Goal: Information Seeking & Learning: Check status

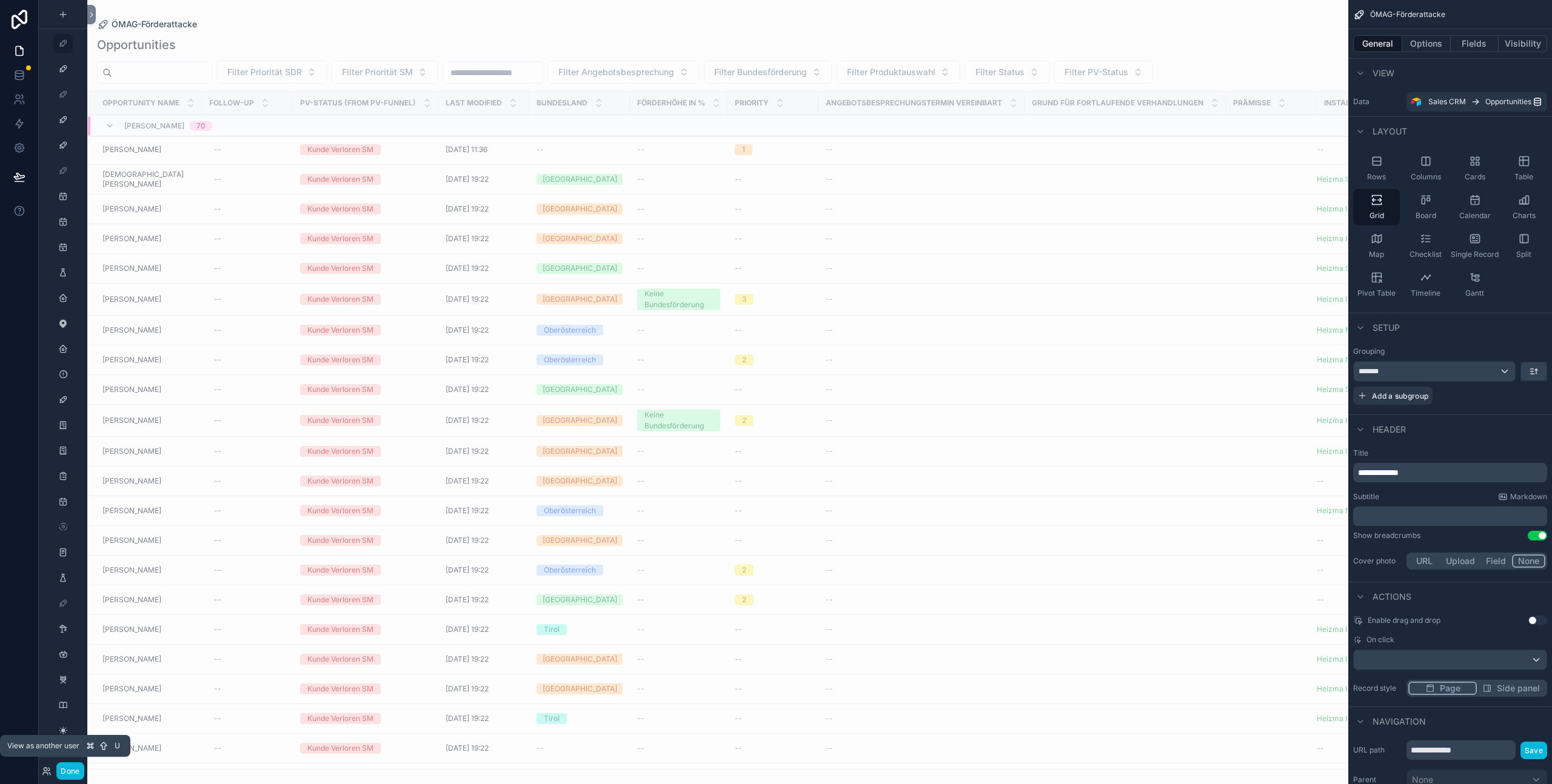
click at [45, 768] on icon at bounding box center [46, 771] width 10 height 10
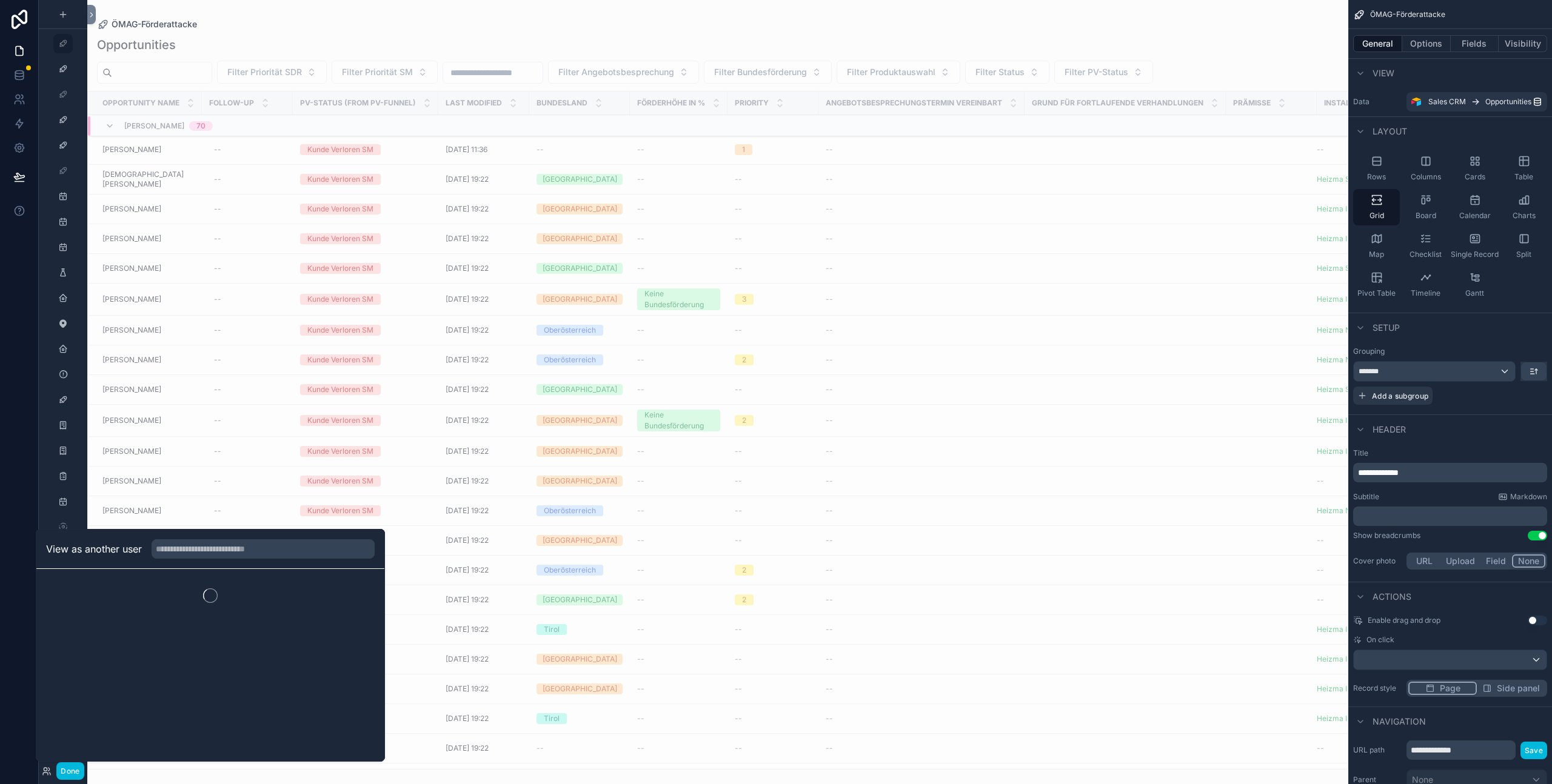
click at [268, 537] on div "View as another user" at bounding box center [210, 550] width 348 height 40
click at [258, 543] on input "text" at bounding box center [263, 549] width 223 height 19
type input "******"
click at [0, 0] on button "Select" at bounding box center [0, 0] width 0 height 0
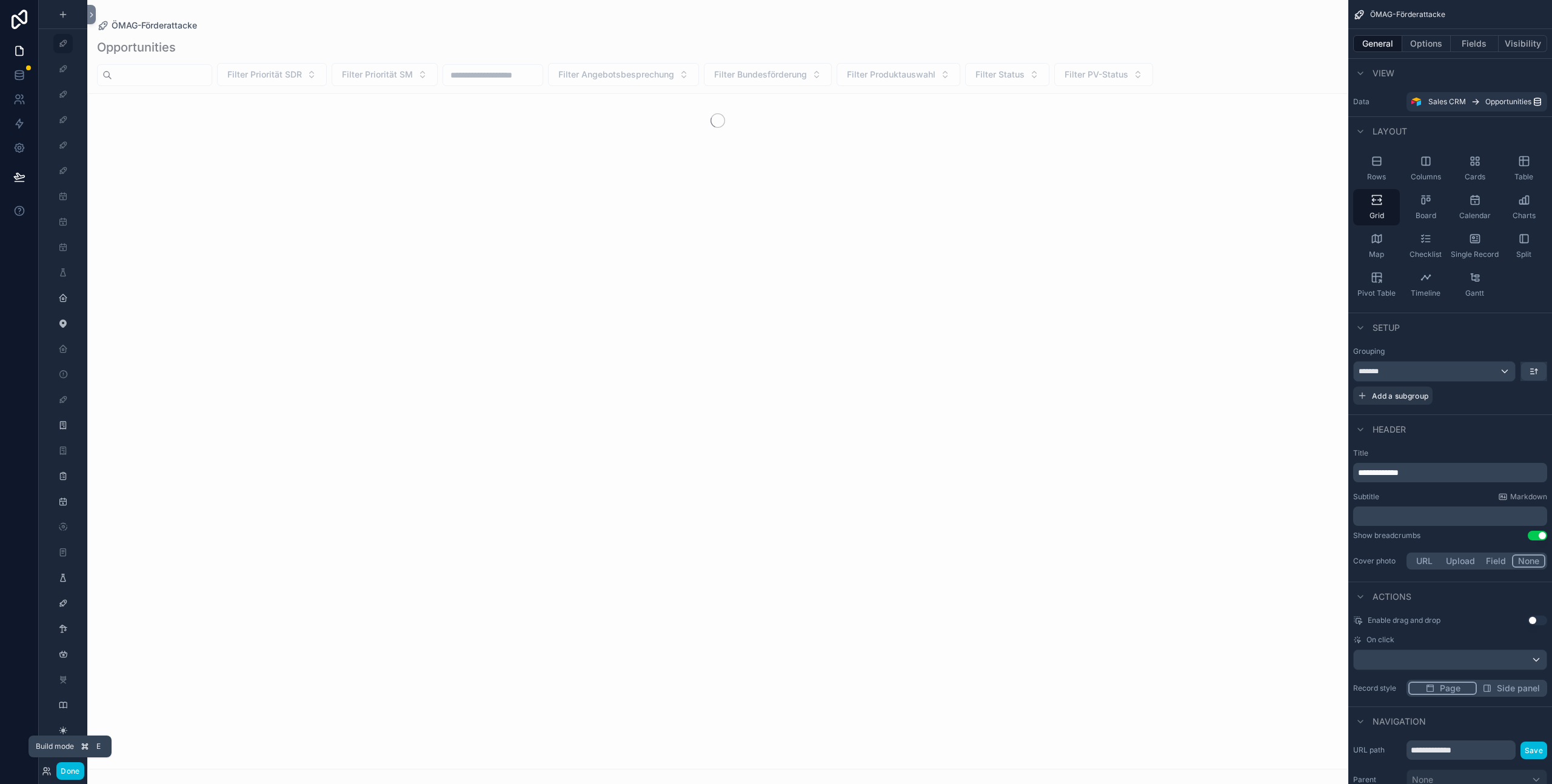
click at [72, 774] on button "Done" at bounding box center [70, 772] width 27 height 18
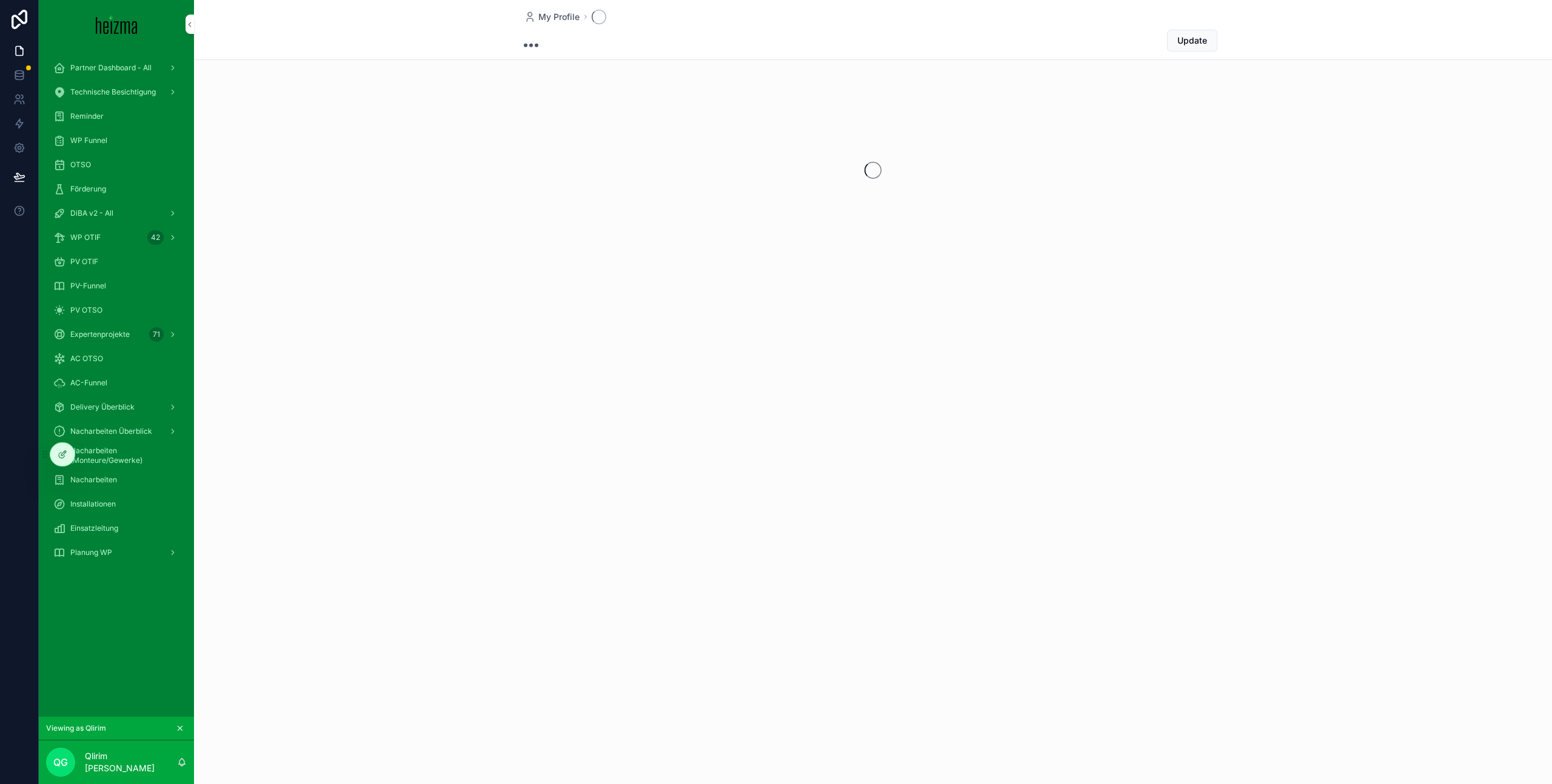
click at [125, 550] on div "Planung WP" at bounding box center [116, 553] width 126 height 19
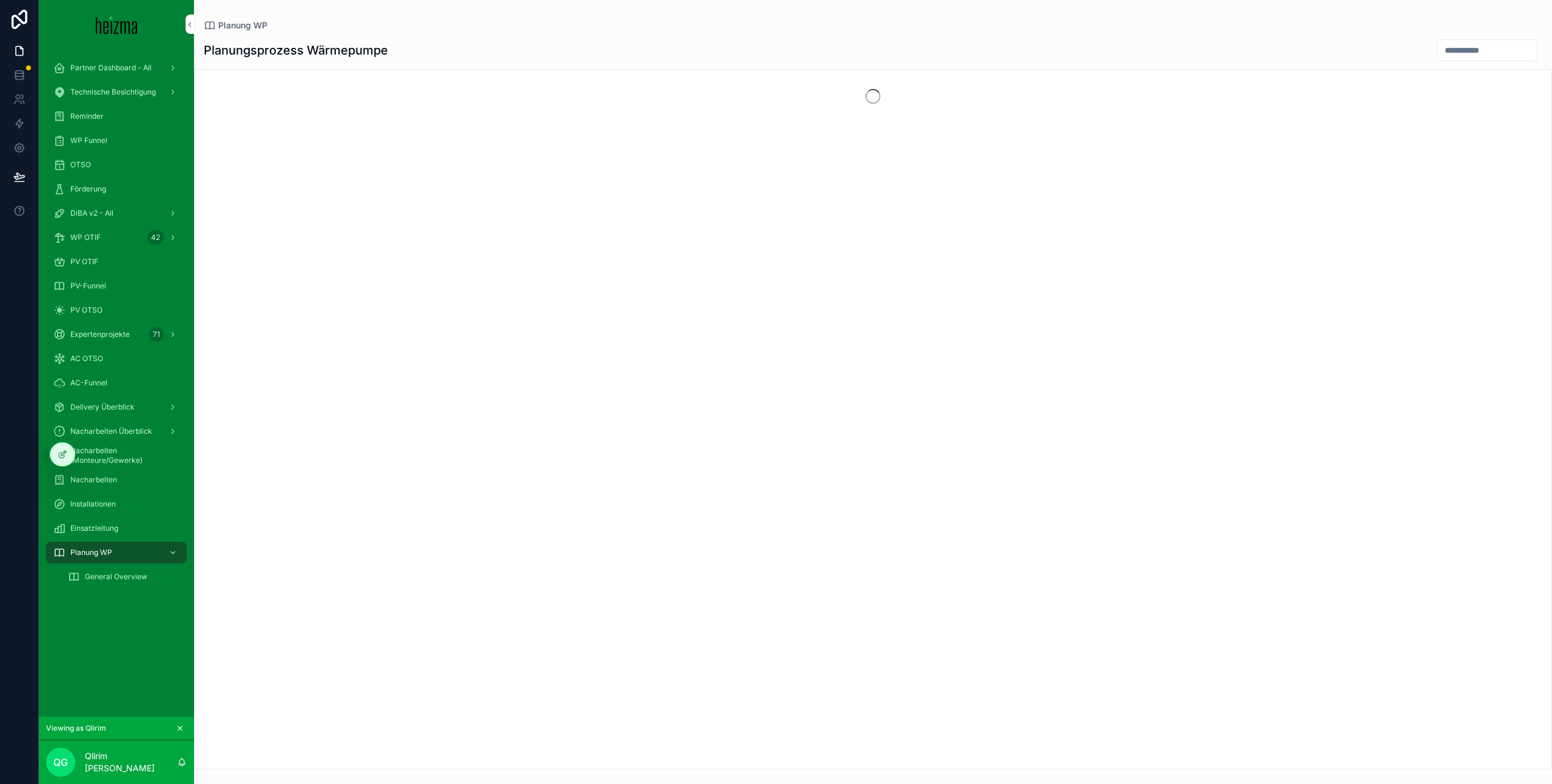
click at [136, 576] on span "General Overview" at bounding box center [116, 577] width 62 height 10
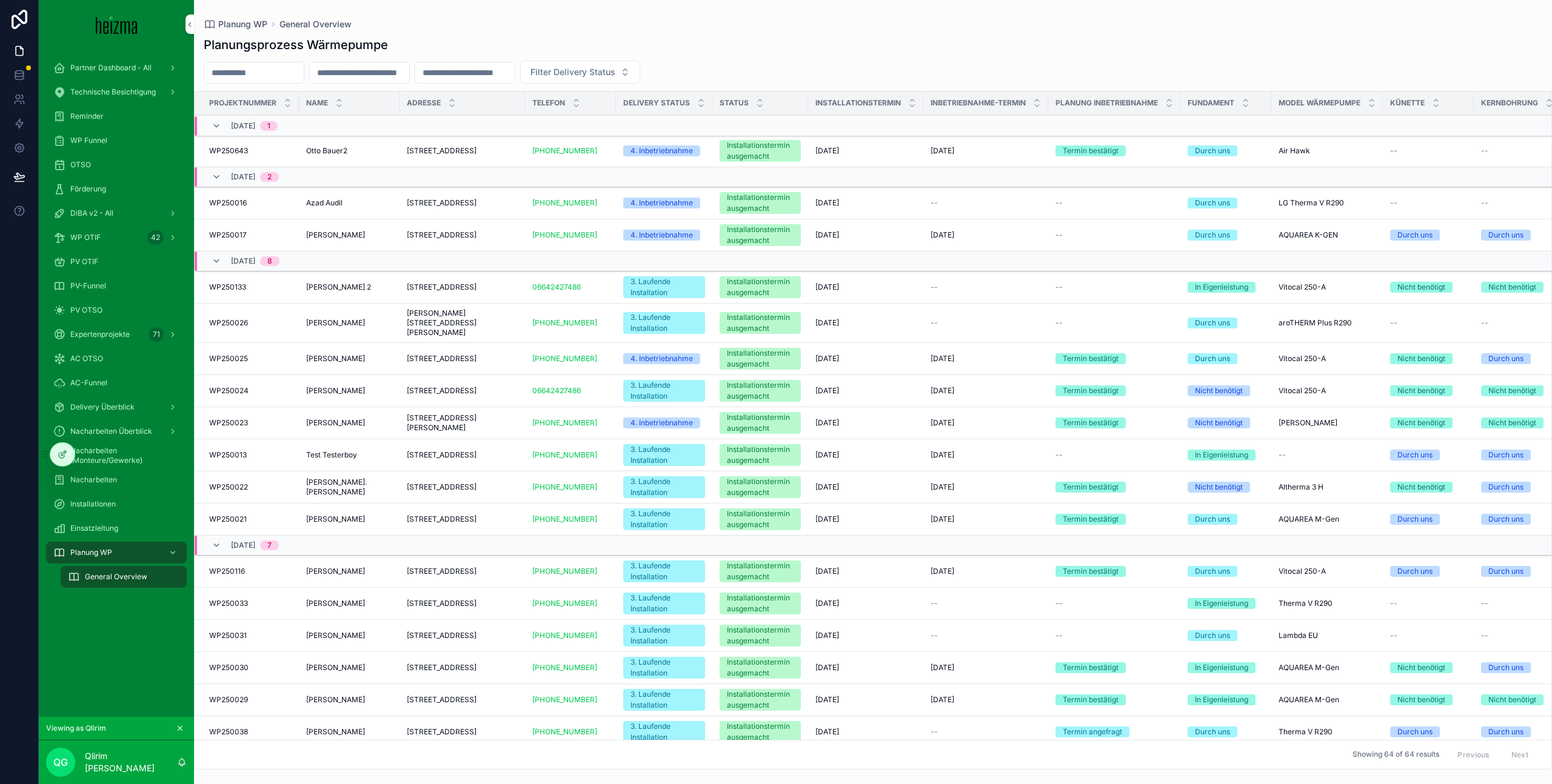
click at [133, 481] on div "Nacharbeiten" at bounding box center [116, 479] width 126 height 19
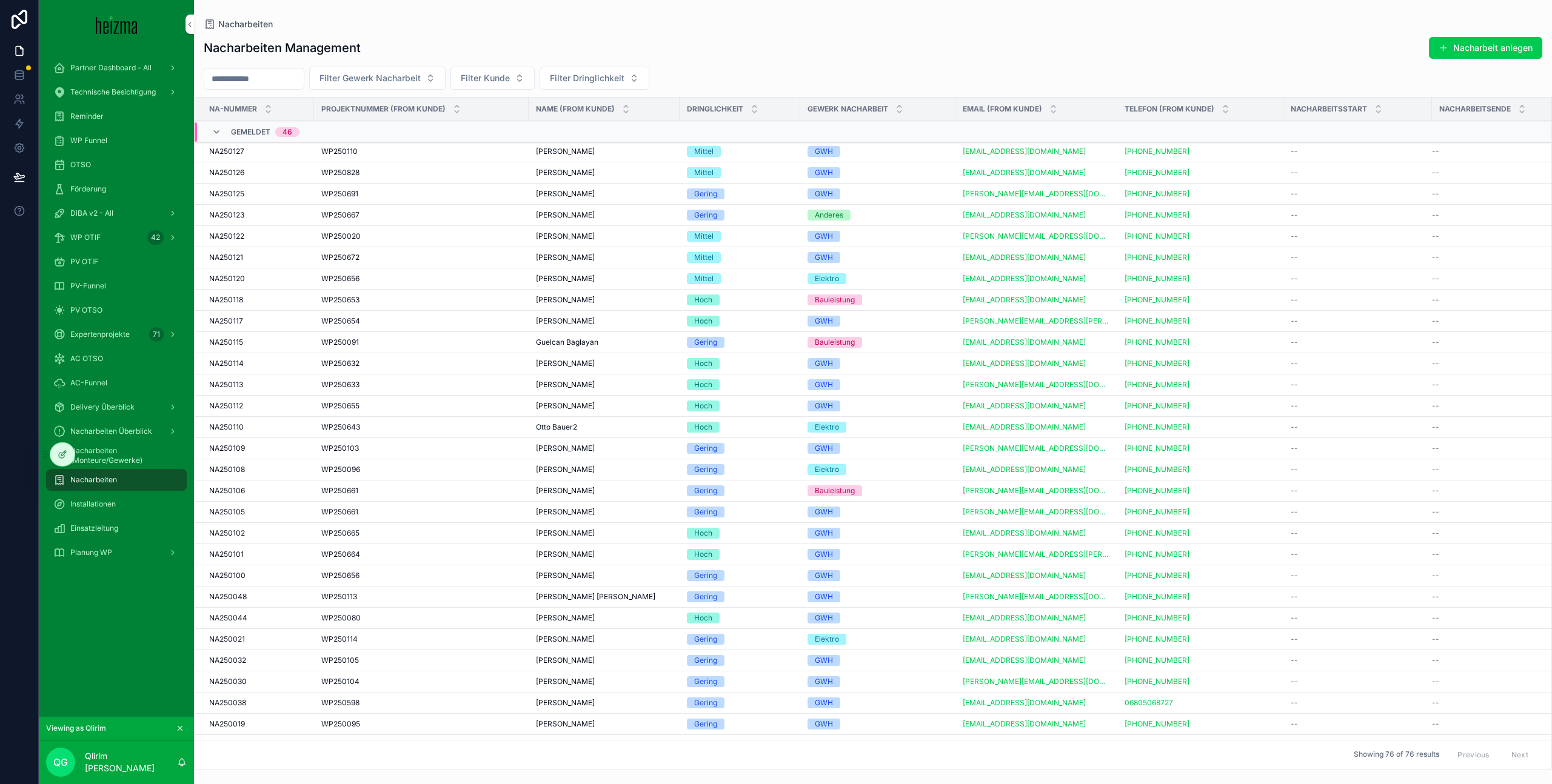
click at [286, 85] on input "scrollable content" at bounding box center [254, 78] width 100 height 17
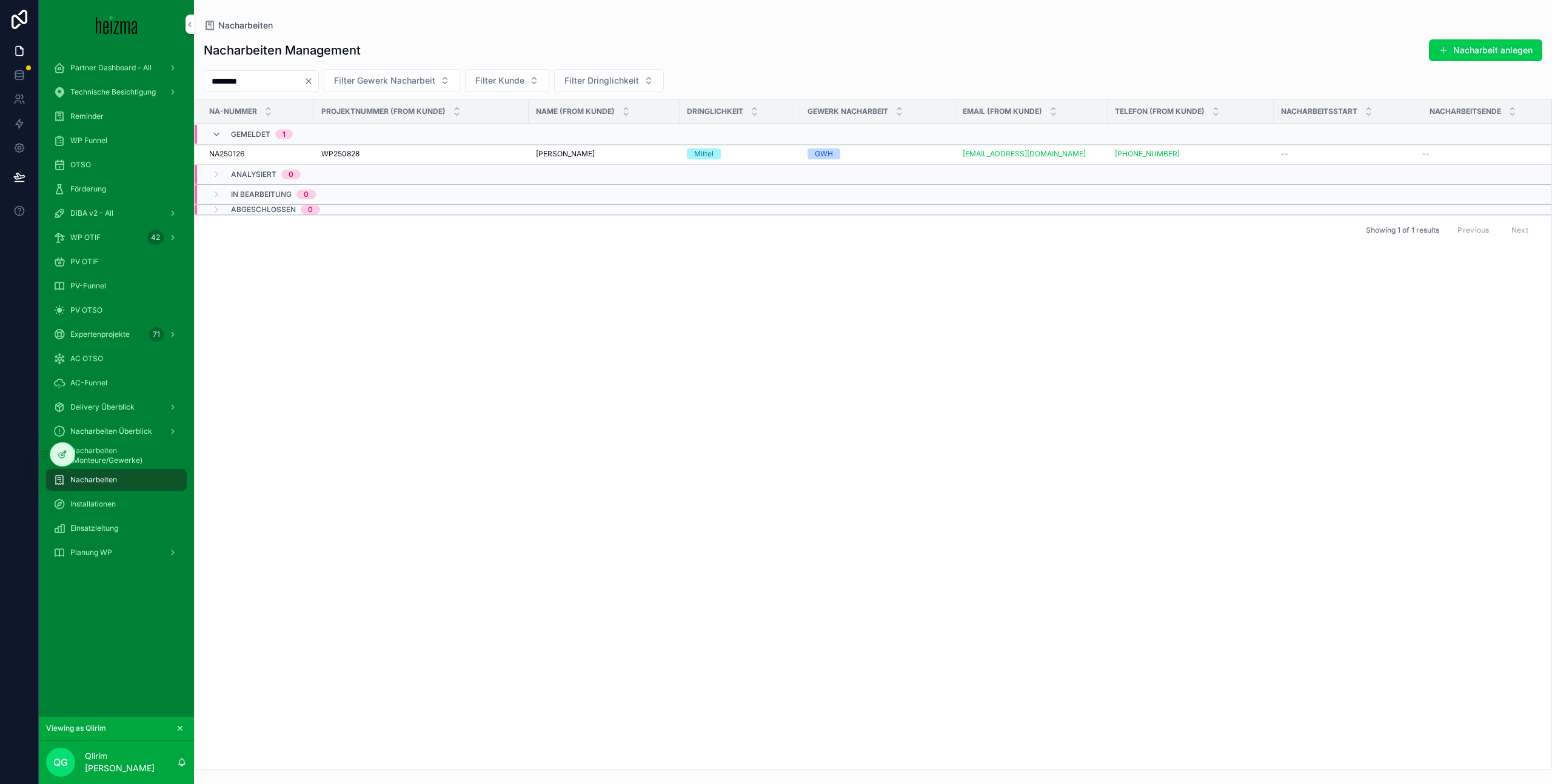
type input "********"
click at [465, 154] on div "WP250828 WP250828" at bounding box center [421, 154] width 200 height 10
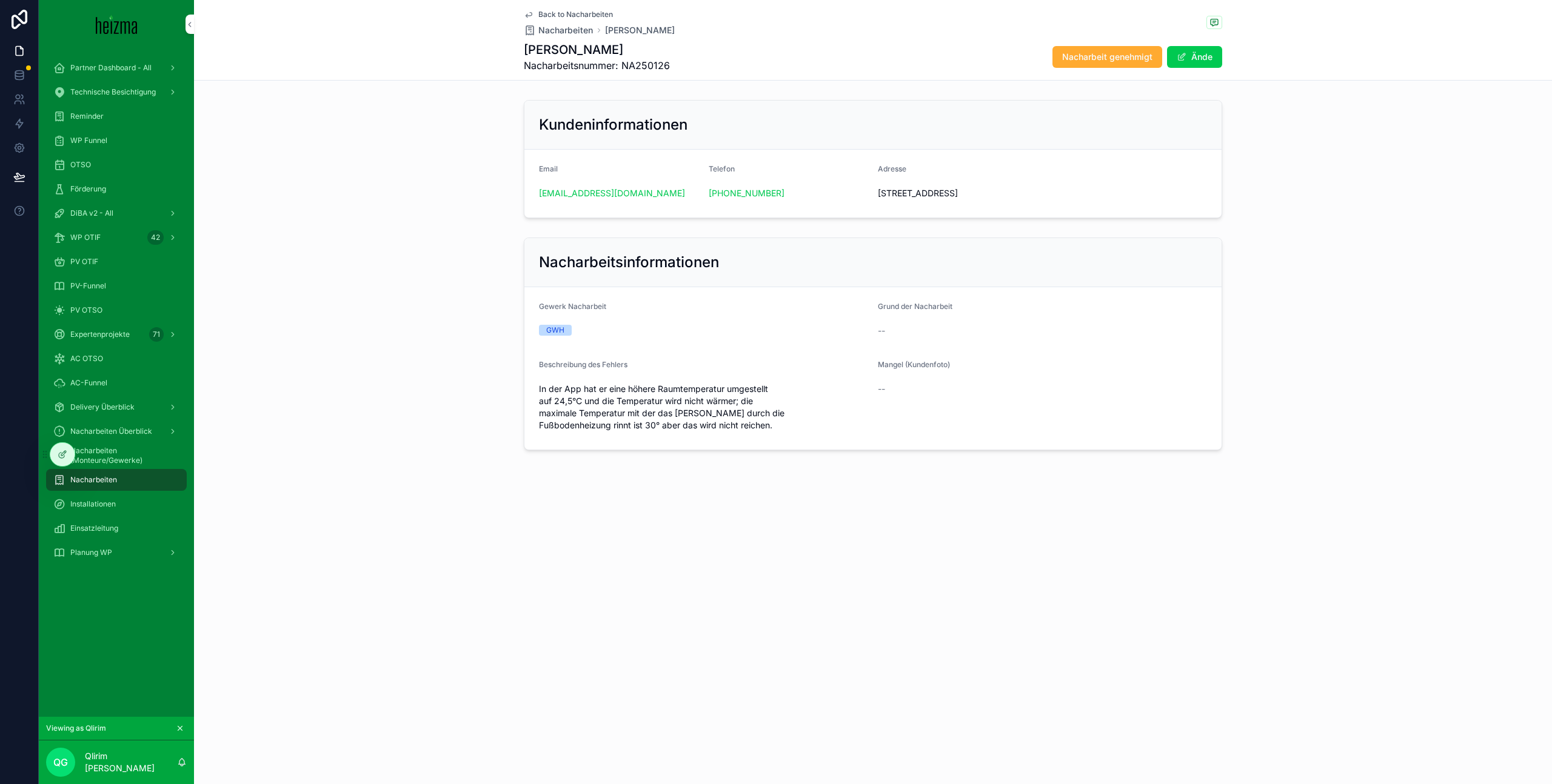
click at [176, 477] on div "Nacharbeiten" at bounding box center [116, 479] width 126 height 19
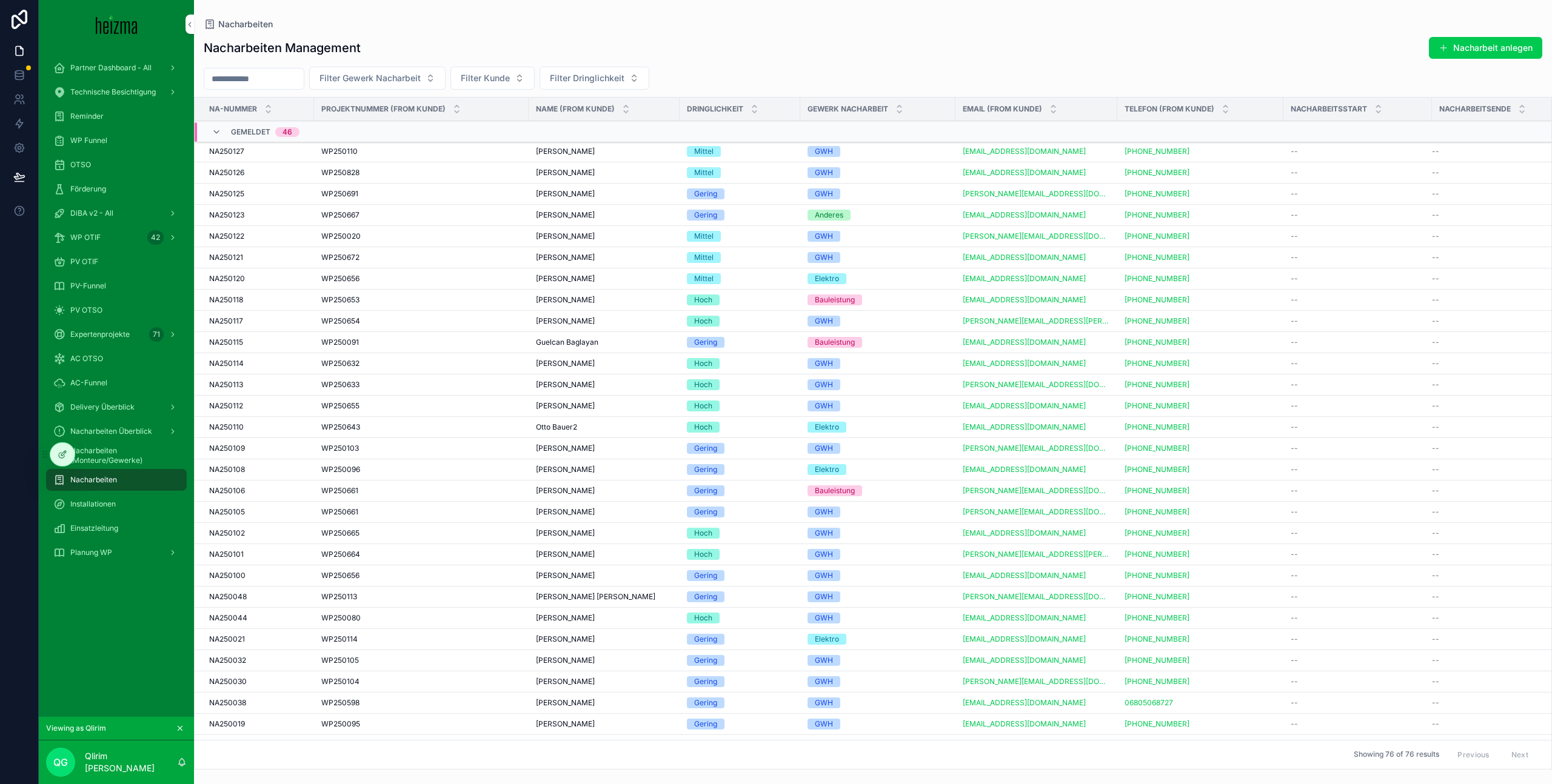
click at [130, 526] on div "Einsatzleitung" at bounding box center [116, 529] width 126 height 19
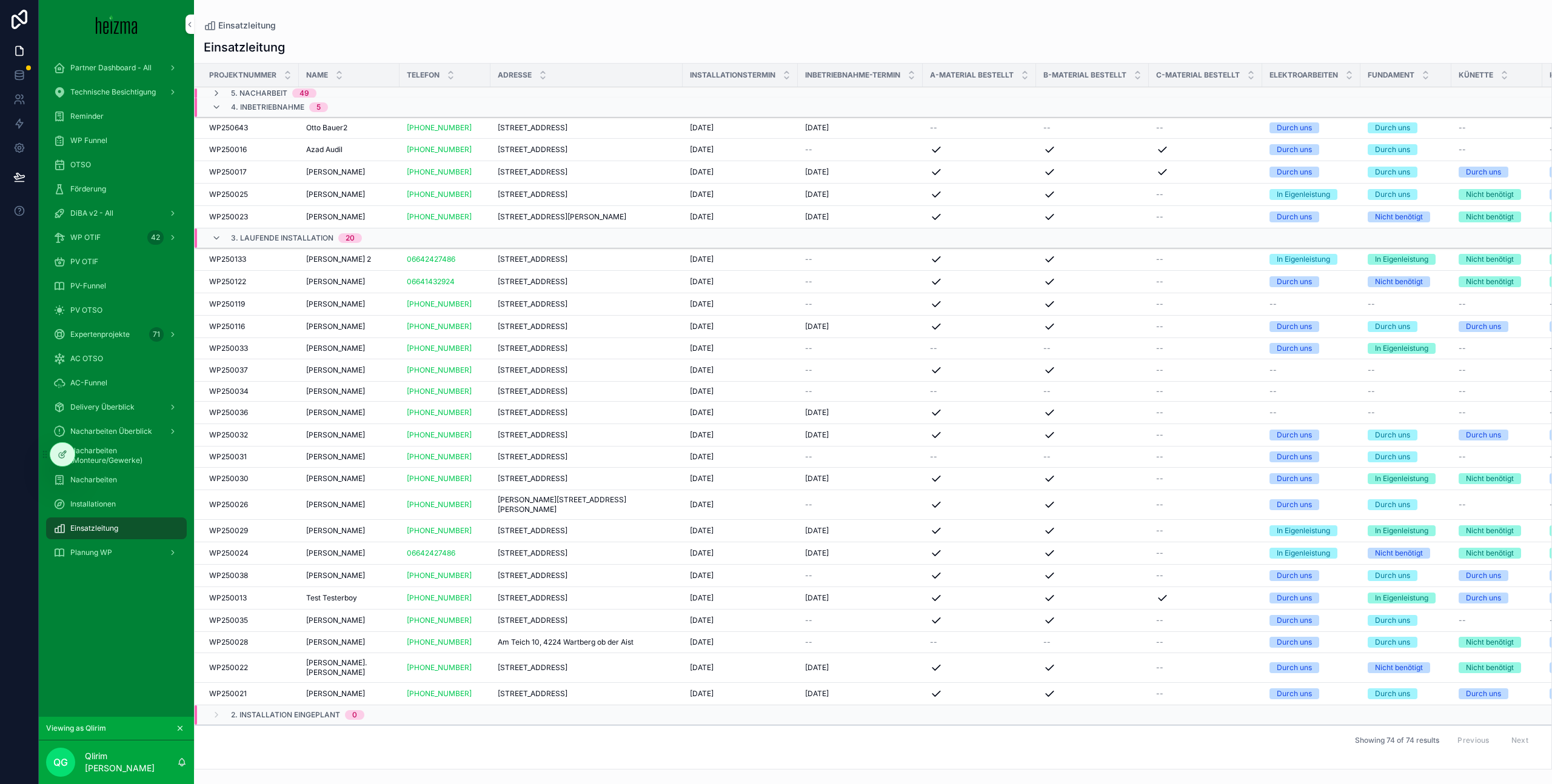
click at [153, 406] on div "Delivery Überblick" at bounding box center [116, 407] width 126 height 19
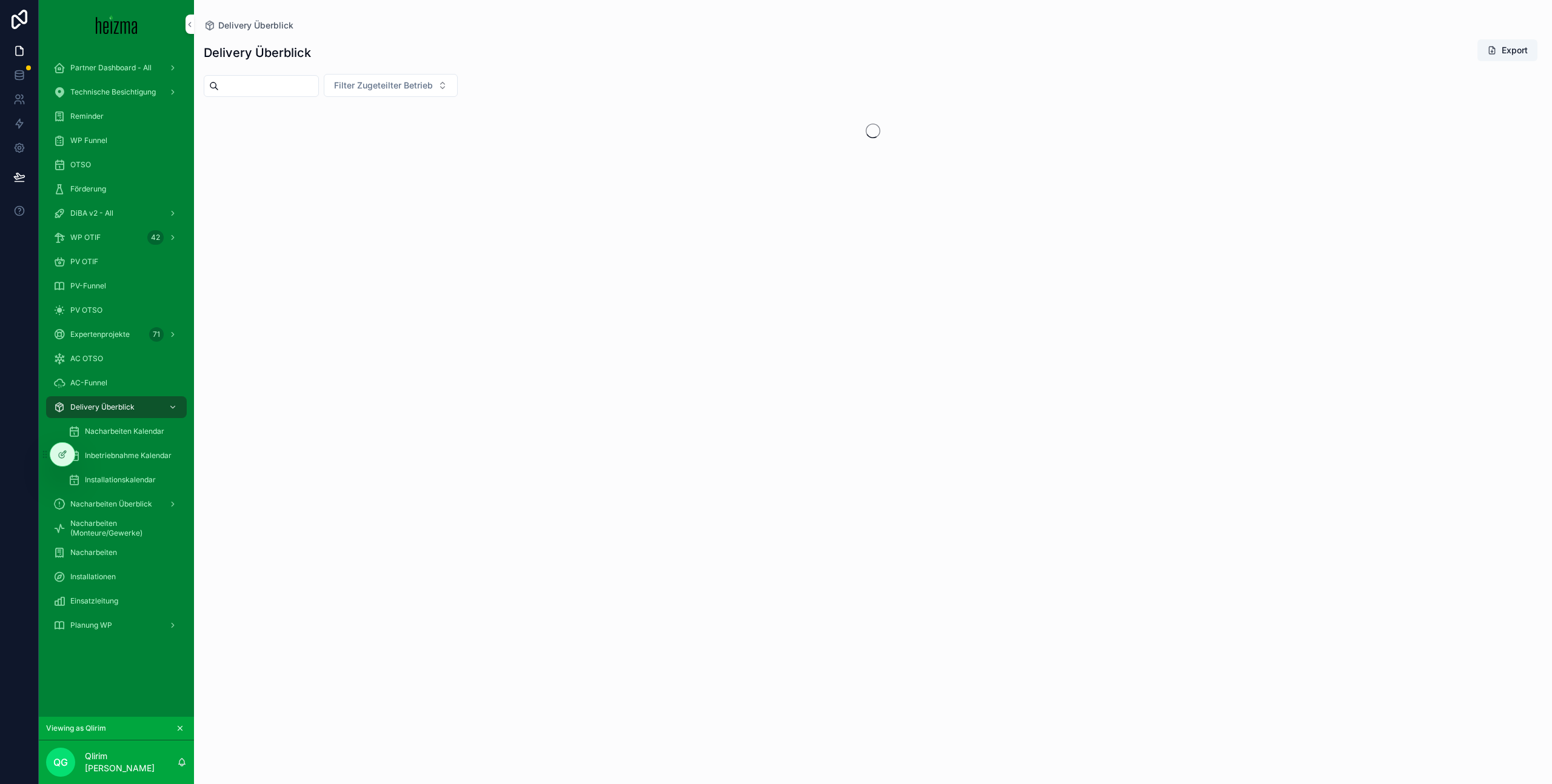
click at [276, 97] on div "Delivery Überblick Export Filter Zugeteilter Betrieb" at bounding box center [873, 400] width 1358 height 738
click at [286, 83] on input "scrollable content" at bounding box center [269, 86] width 100 height 17
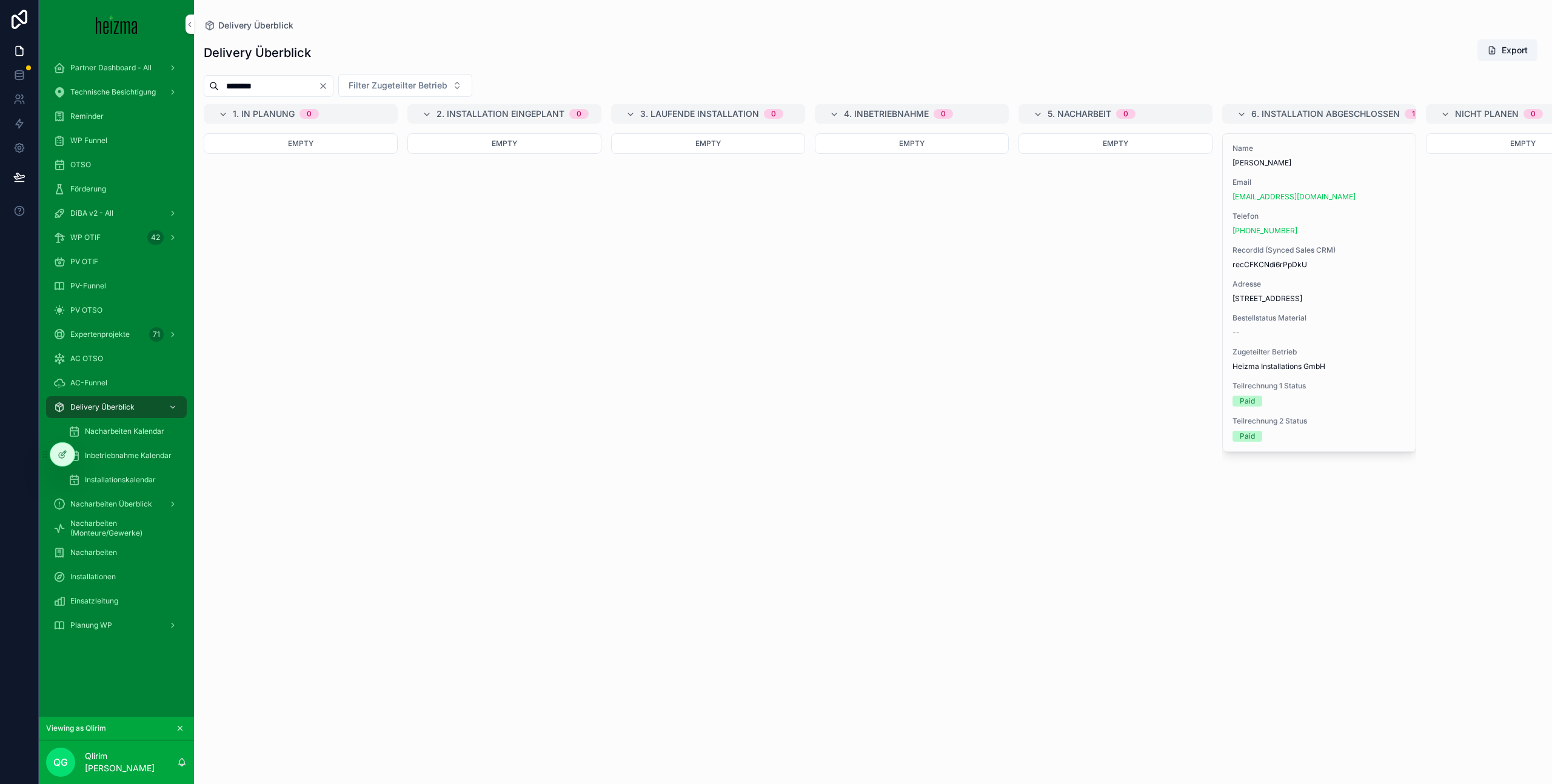
type input "********"
click at [1314, 199] on div "office@fairway2hotel.at" at bounding box center [1318, 196] width 174 height 10
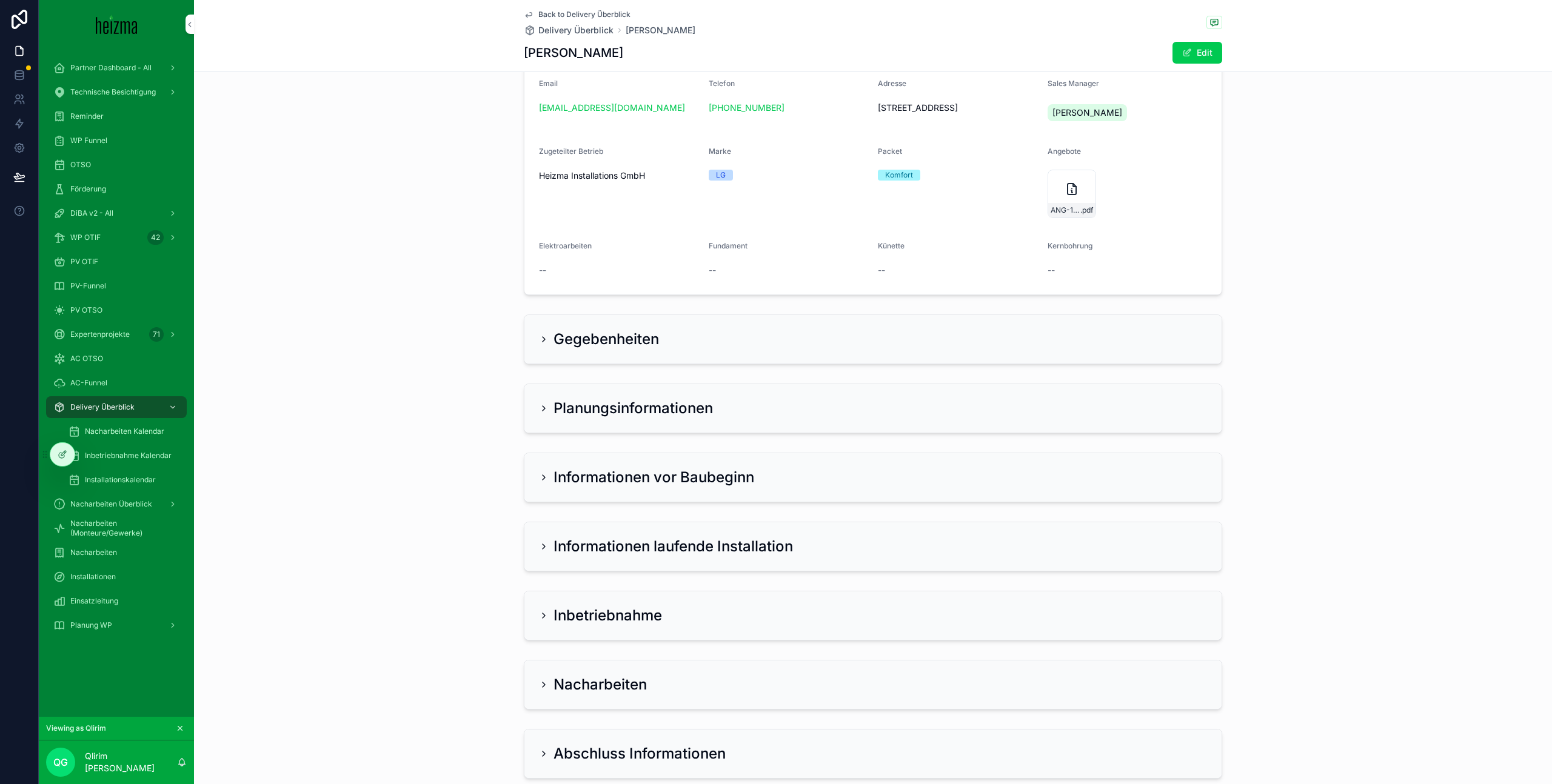
scroll to position [154, 0]
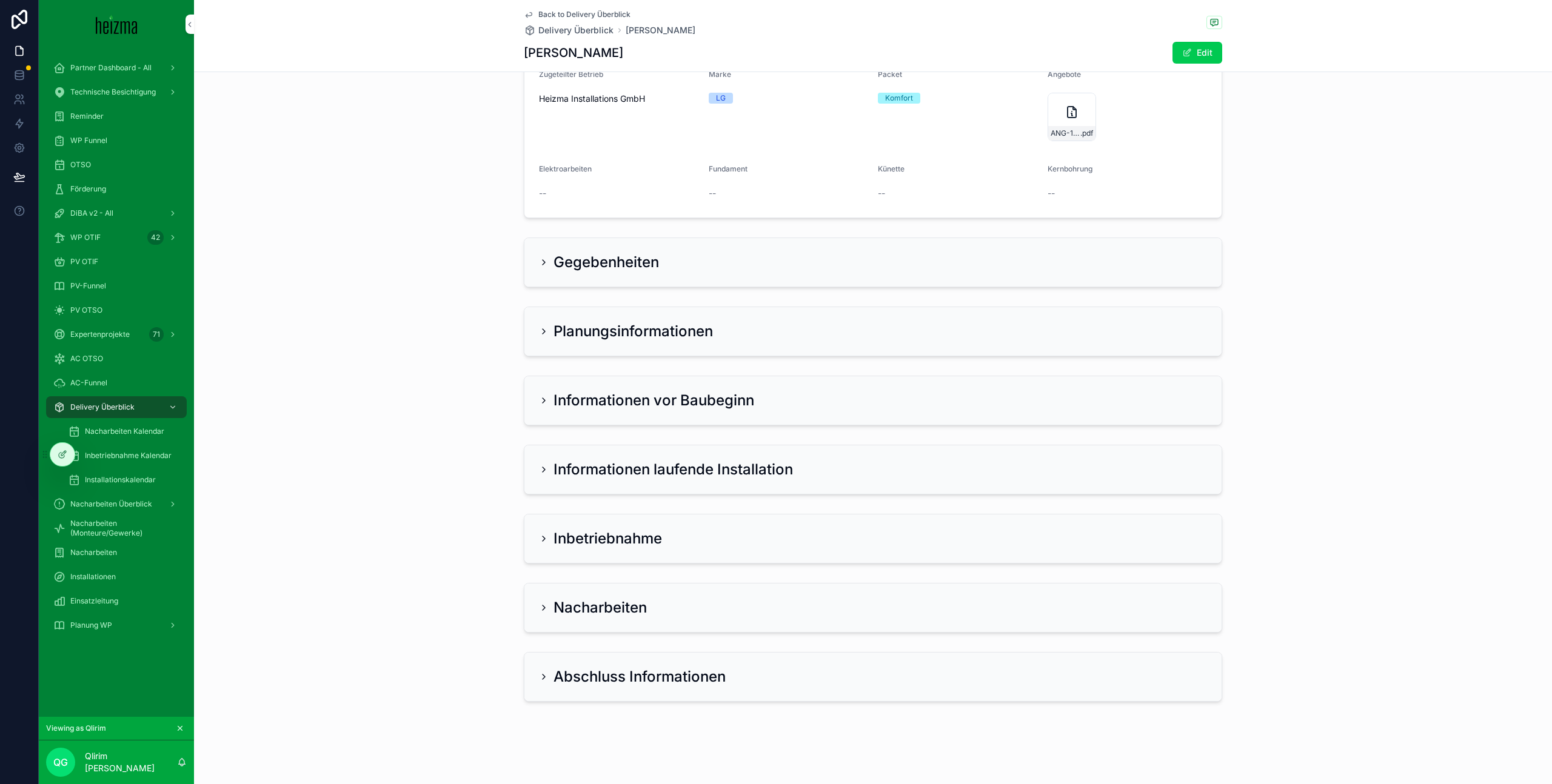
click at [663, 269] on div "Gegebenheiten" at bounding box center [873, 262] width 668 height 19
click at [663, 326] on h2 "Planungsinformationen" at bounding box center [633, 332] width 160 height 19
click at [1062, 101] on div "ANG-10368-Brantner-2025-04-24-(2) .pdf" at bounding box center [1072, 117] width 48 height 48
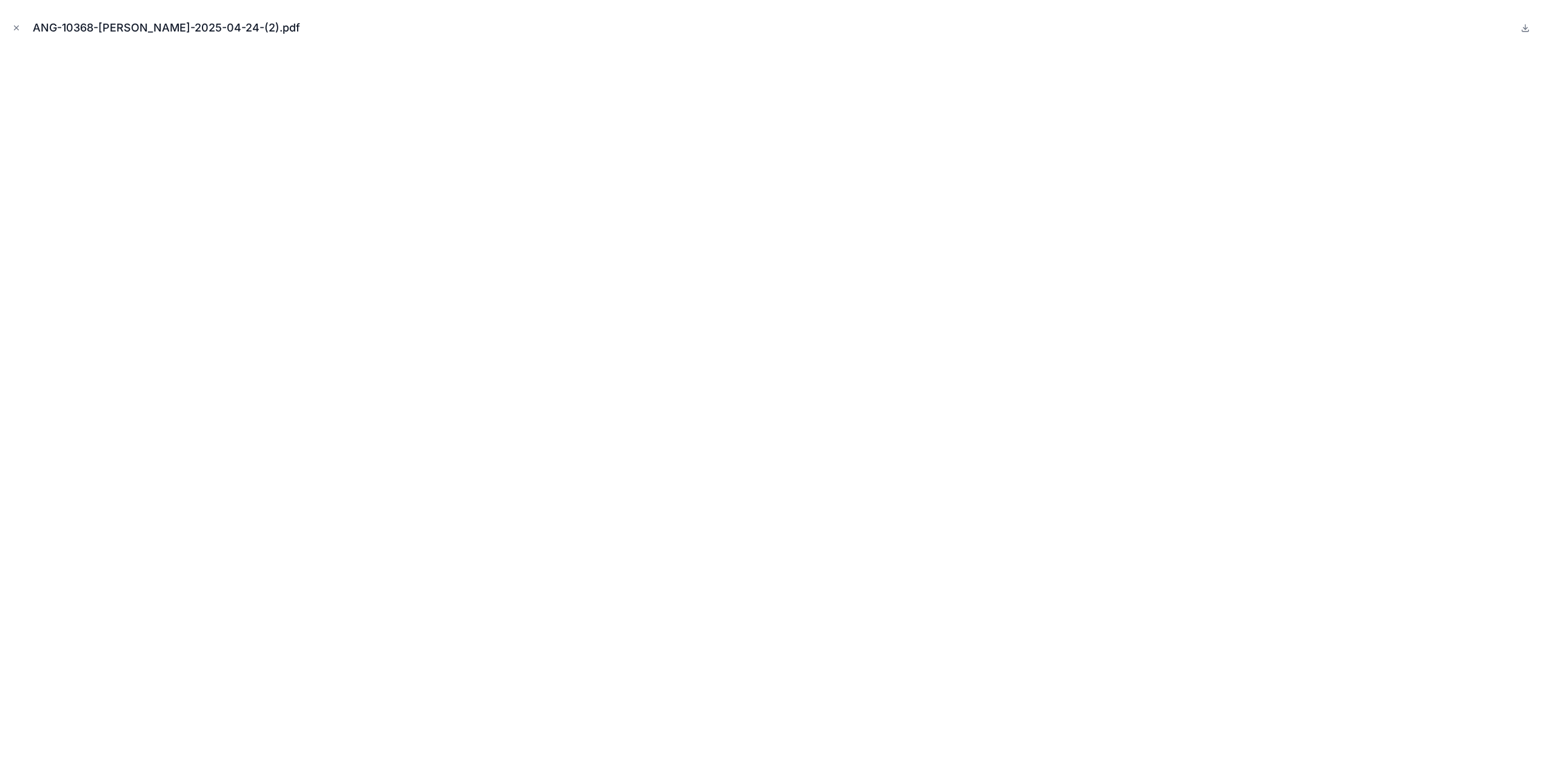
click at [15, 29] on icon "Close modal" at bounding box center [17, 28] width 9 height 9
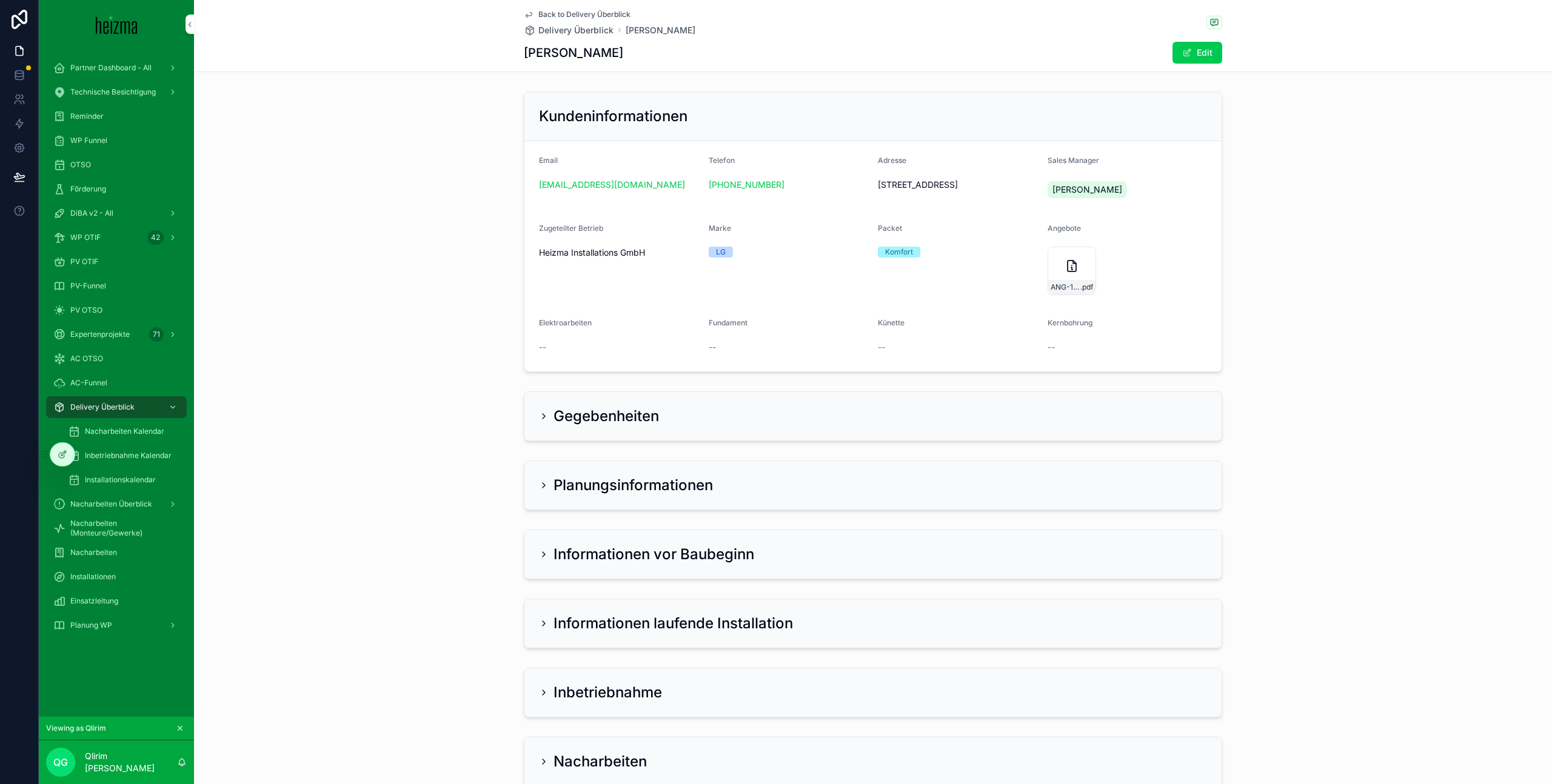
click at [0, 0] on icon at bounding box center [0, 0] width 0 height 0
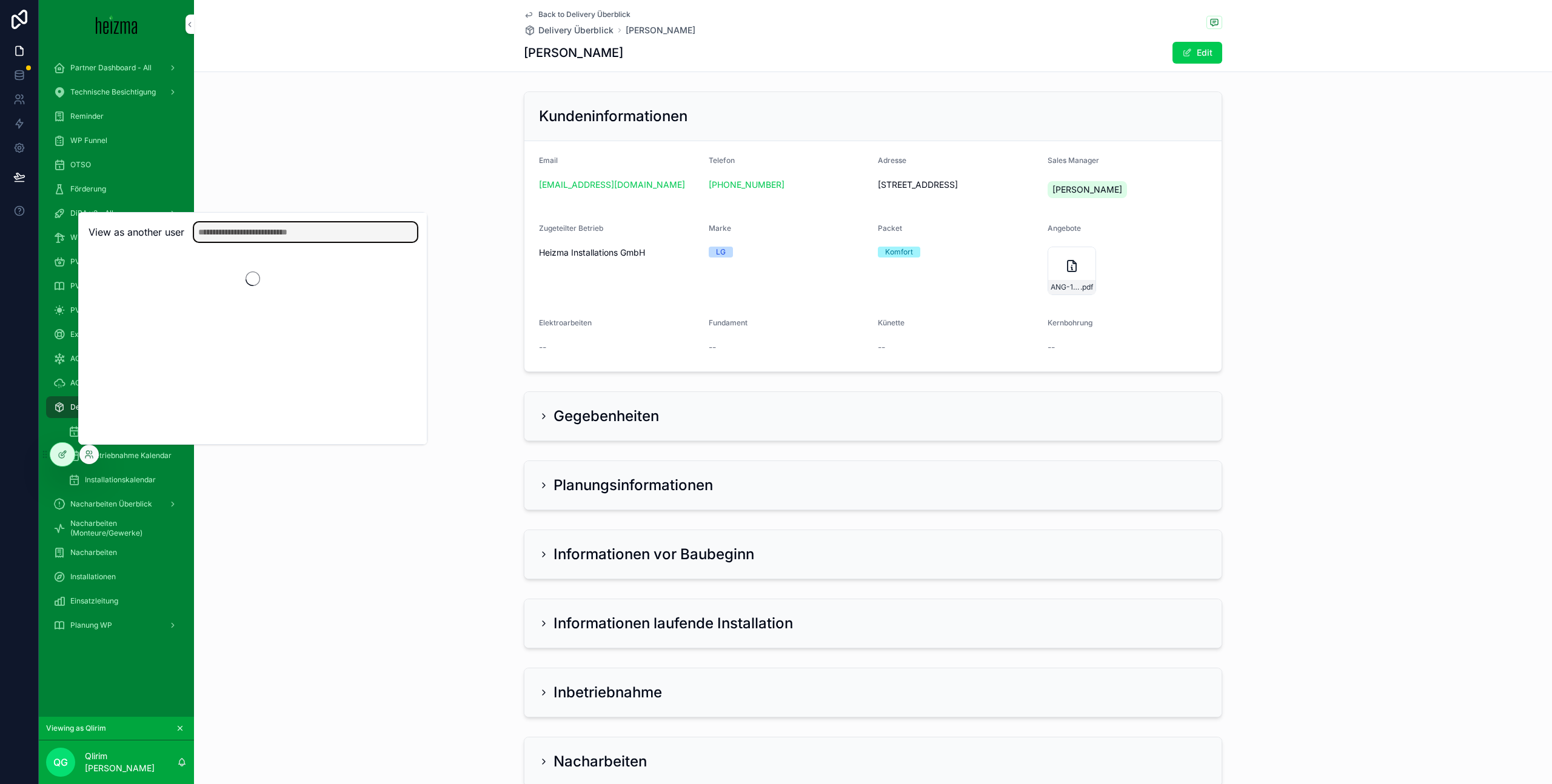
click at [277, 235] on input "text" at bounding box center [305, 232] width 223 height 19
type input "********"
click at [0, 0] on button "Select" at bounding box center [0, 0] width 0 height 0
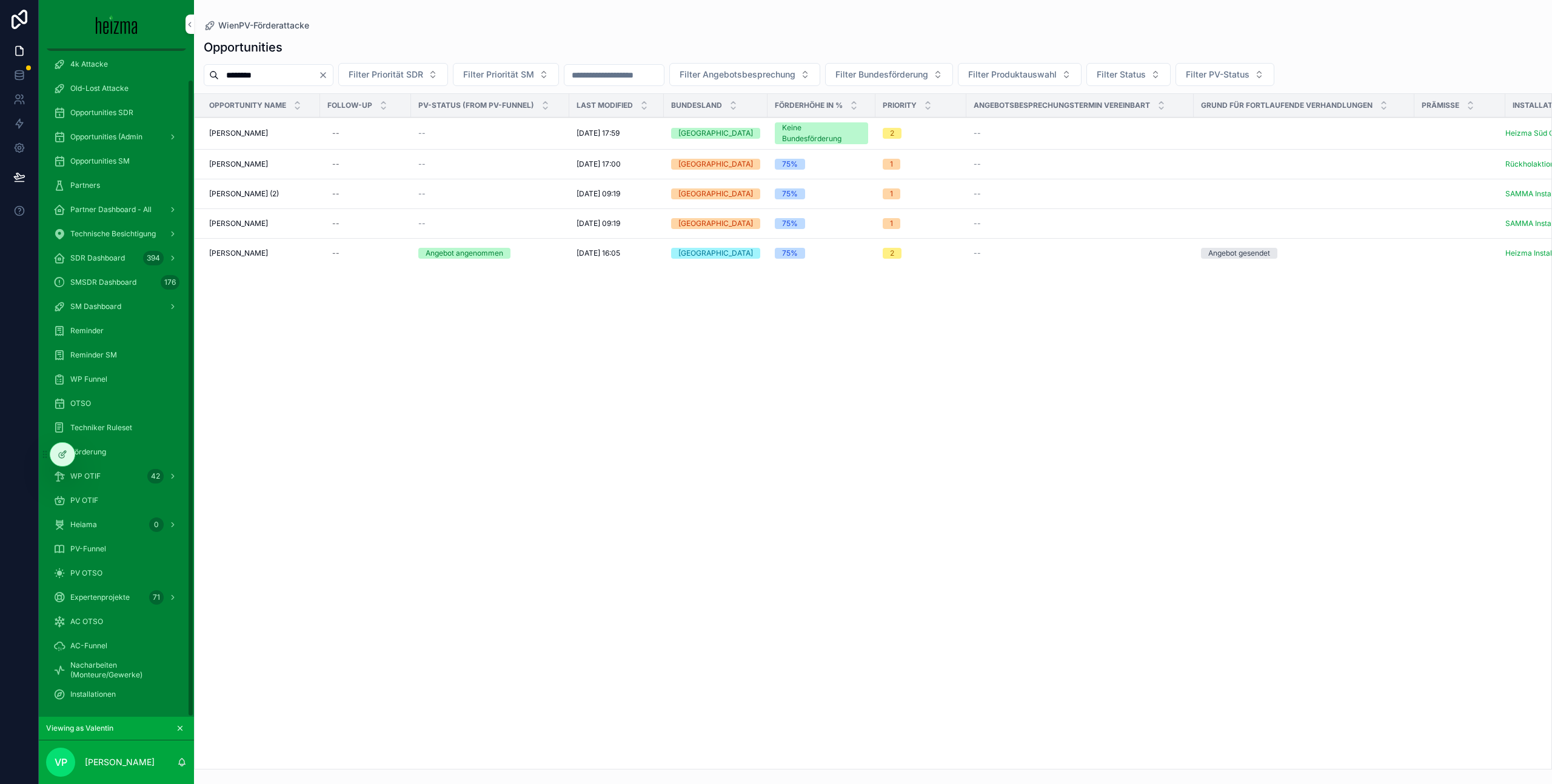
scroll to position [32, 0]
click at [0, 0] on icon at bounding box center [0, 0] width 0 height 0
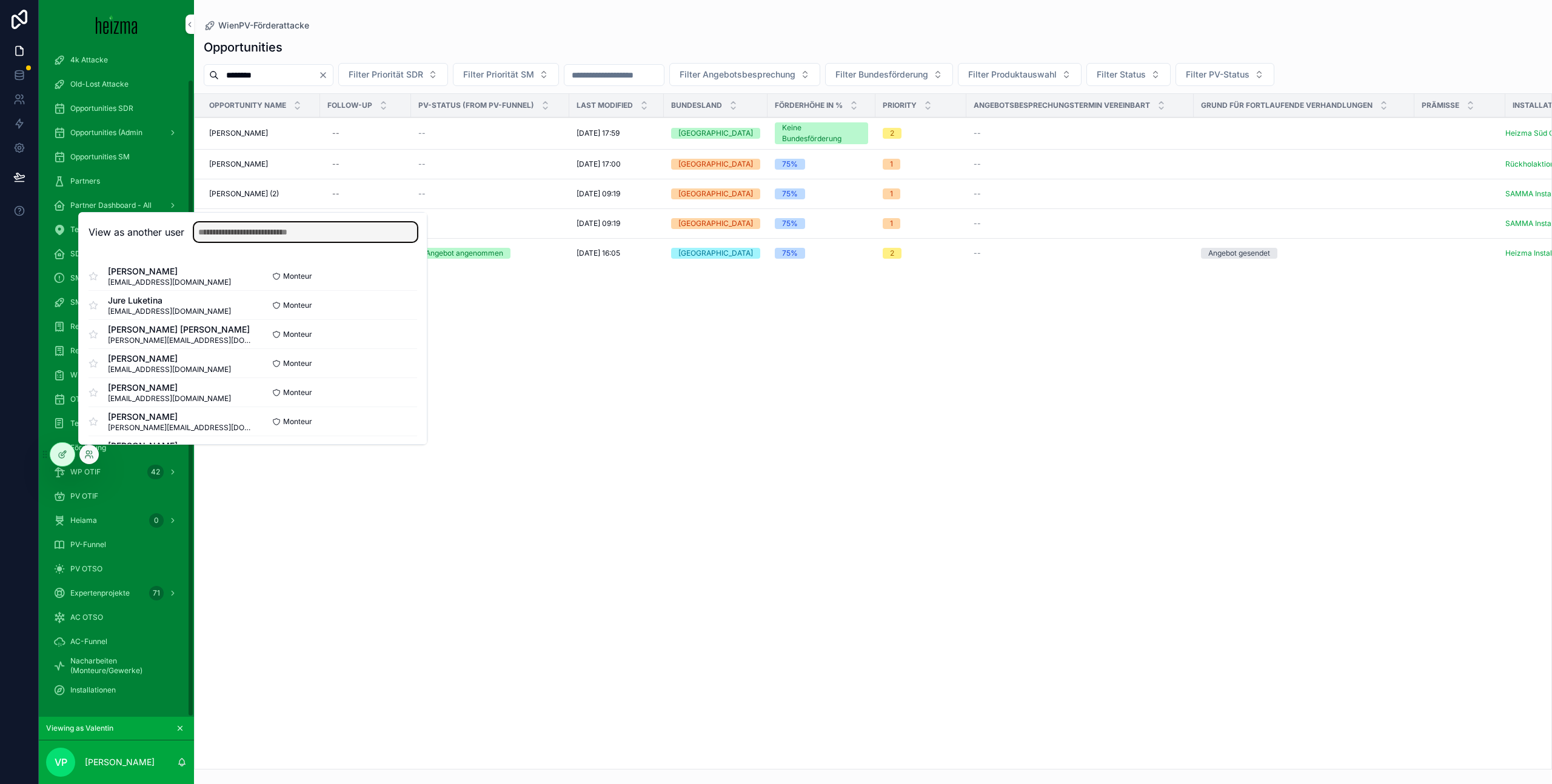
click at [284, 236] on input "text" at bounding box center [305, 232] width 223 height 19
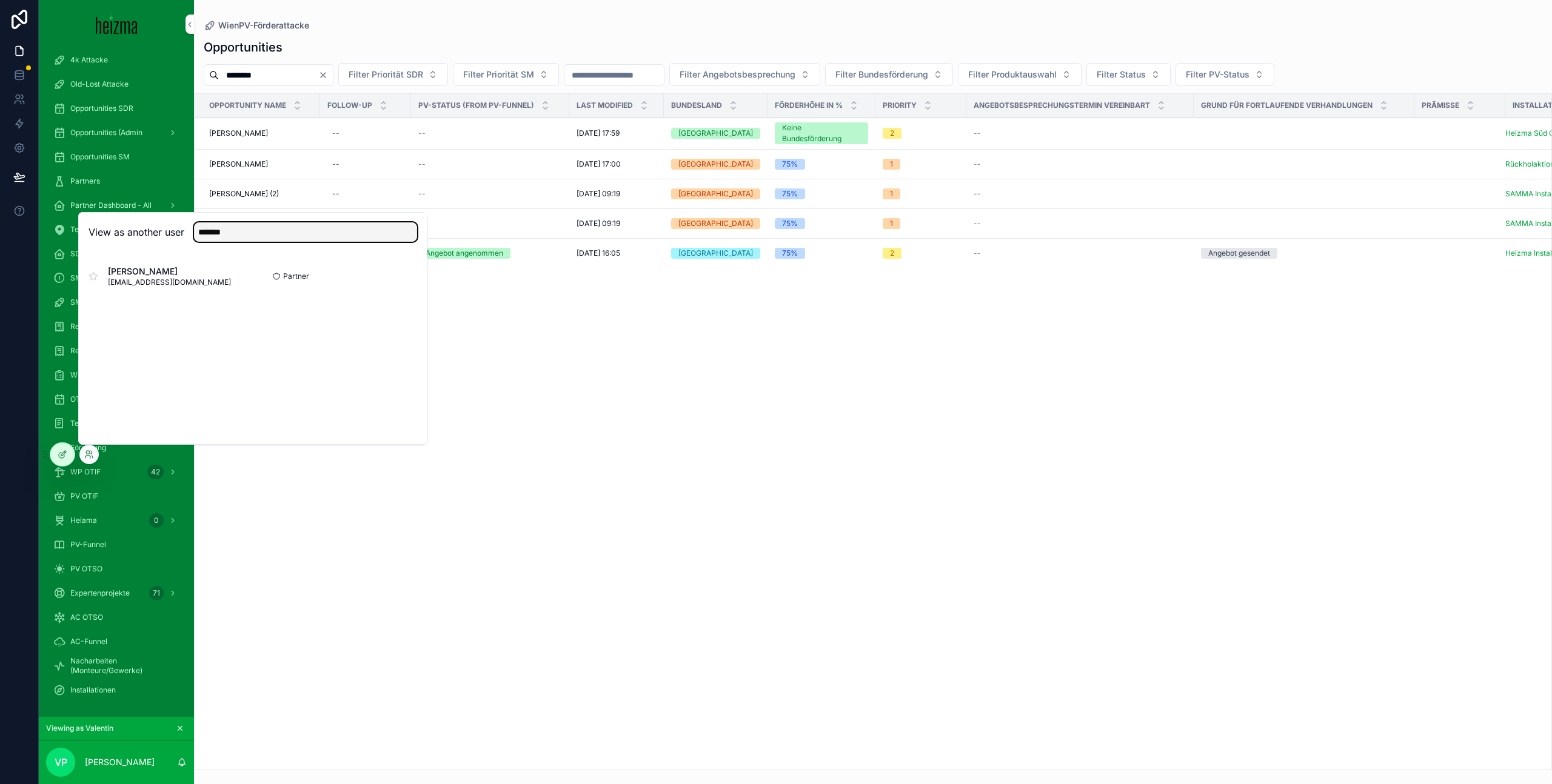
type input "*******"
click at [0, 0] on button "Select" at bounding box center [0, 0] width 0 height 0
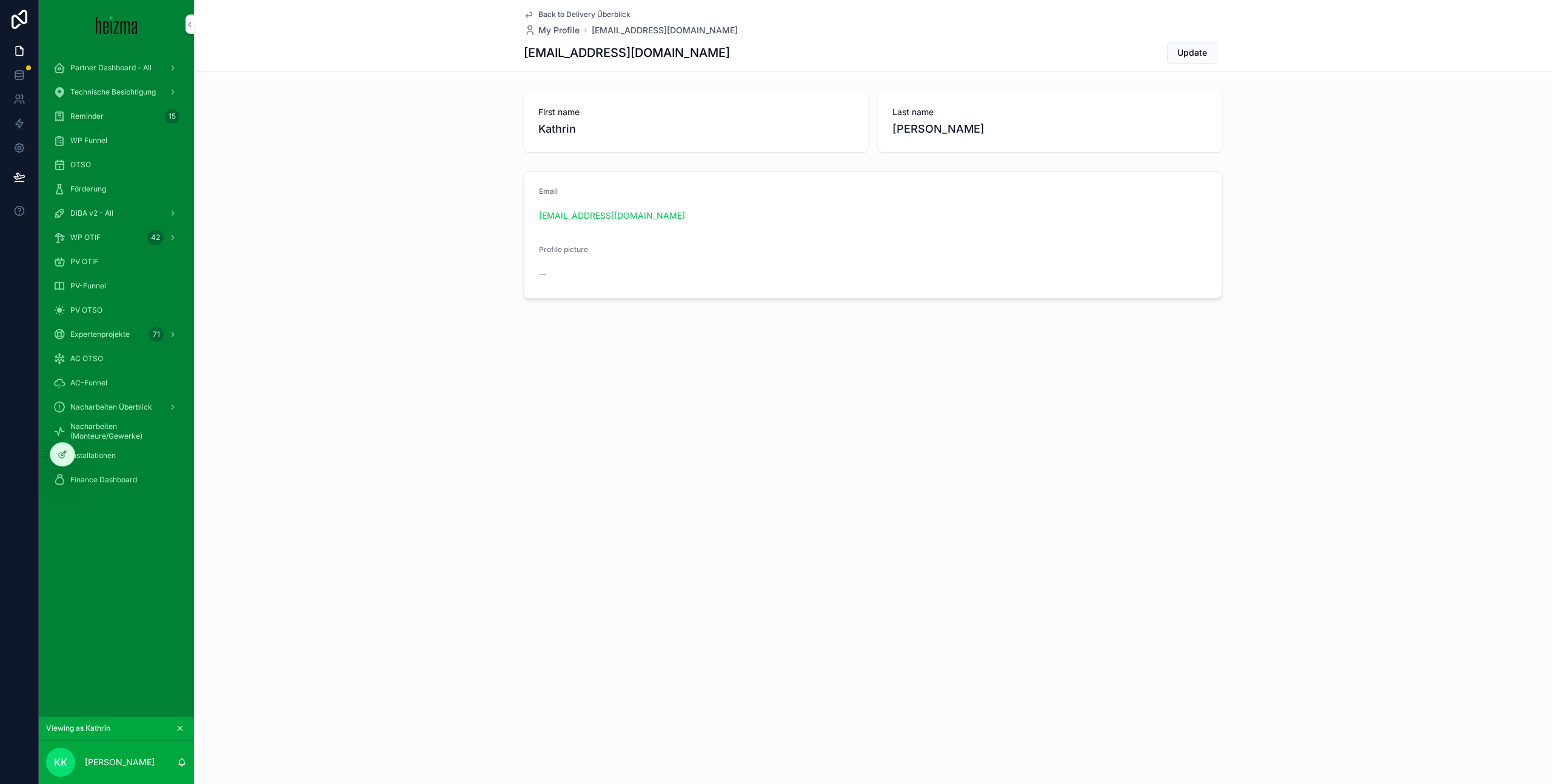
click at [135, 485] on span "Finance Dashboard" at bounding box center [103, 479] width 67 height 10
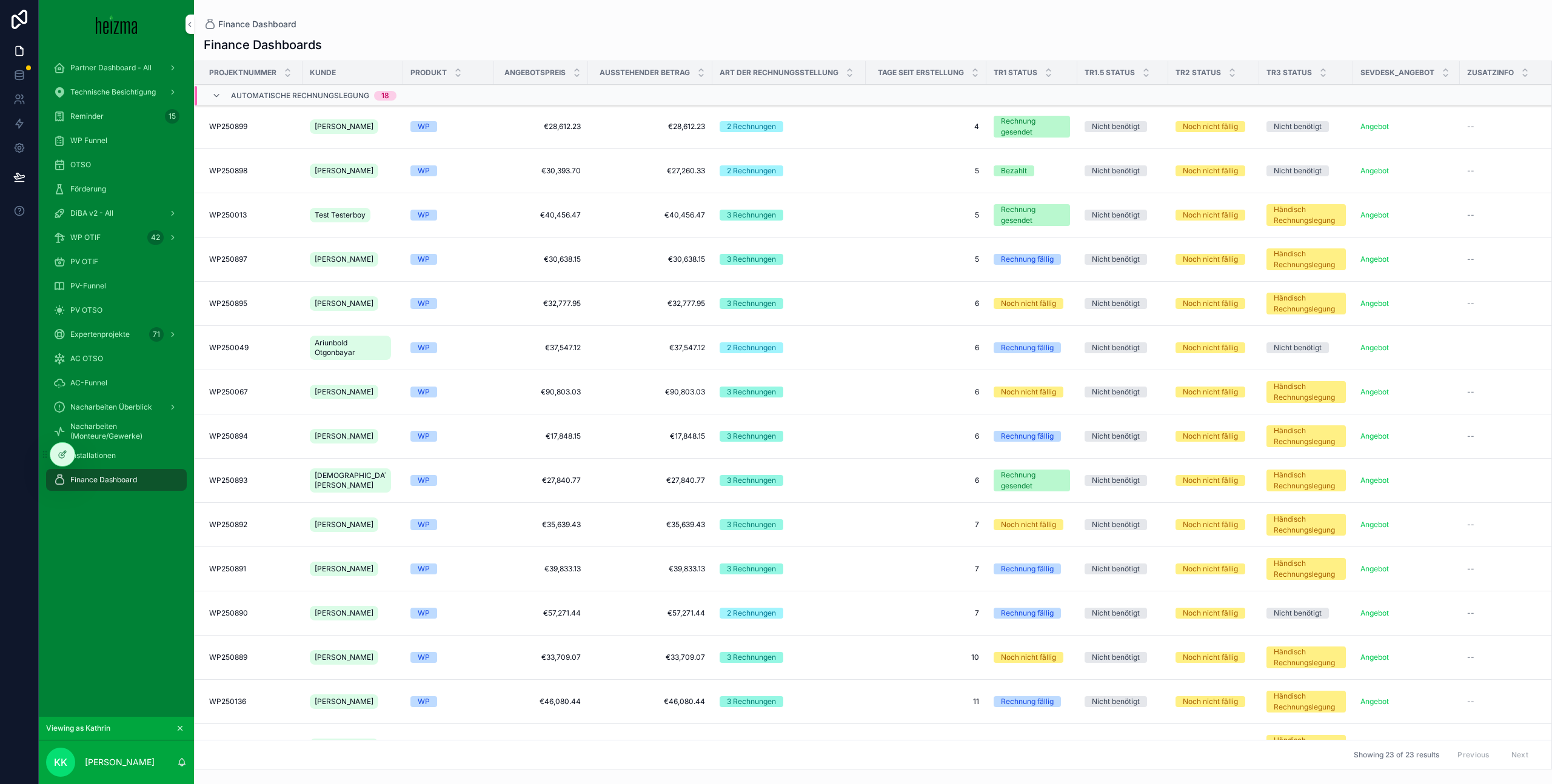
scroll to position [433, 0]
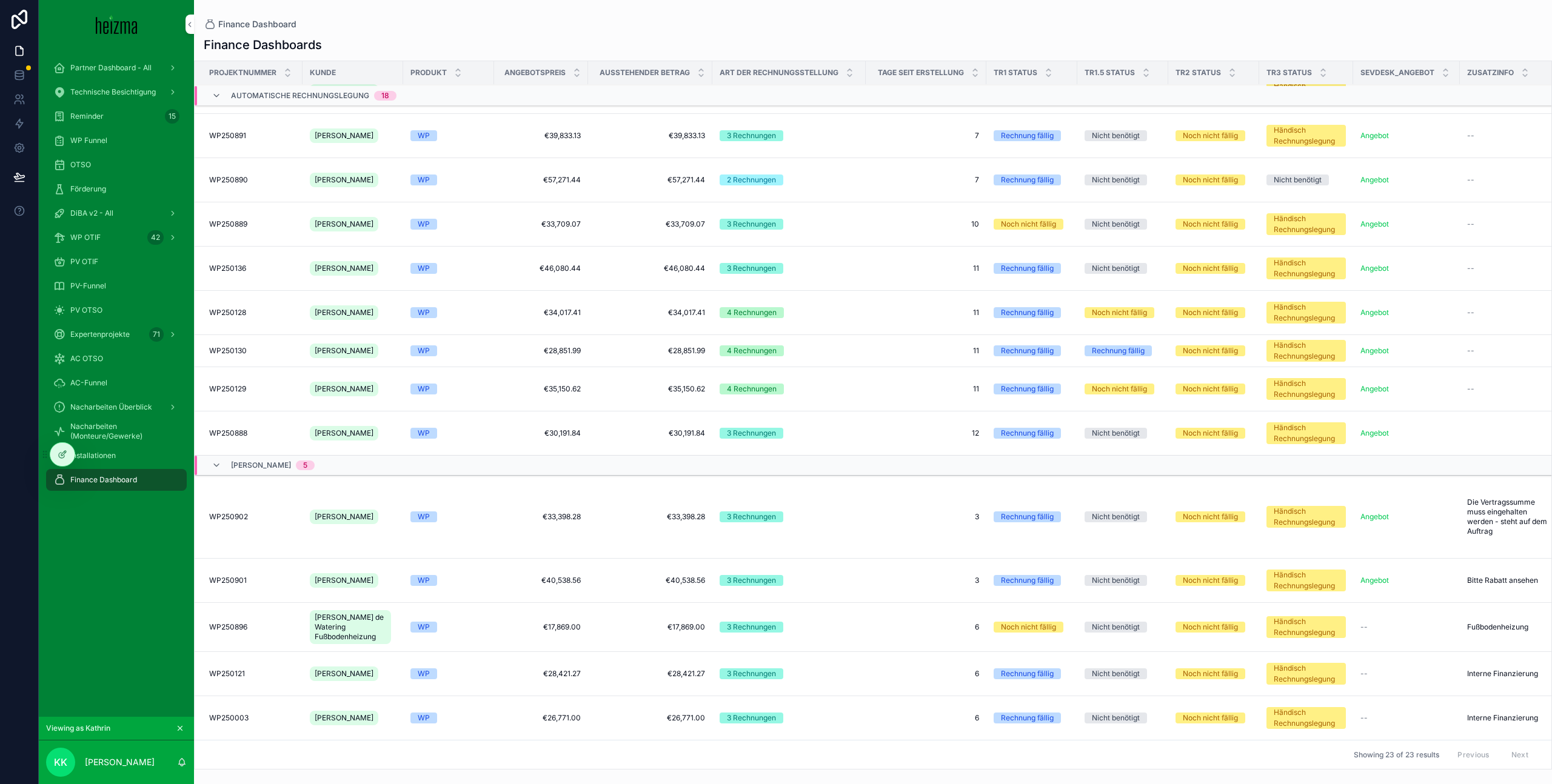
click at [494, 520] on td "€33,398.28 €33,398.28" at bounding box center [541, 517] width 94 height 83
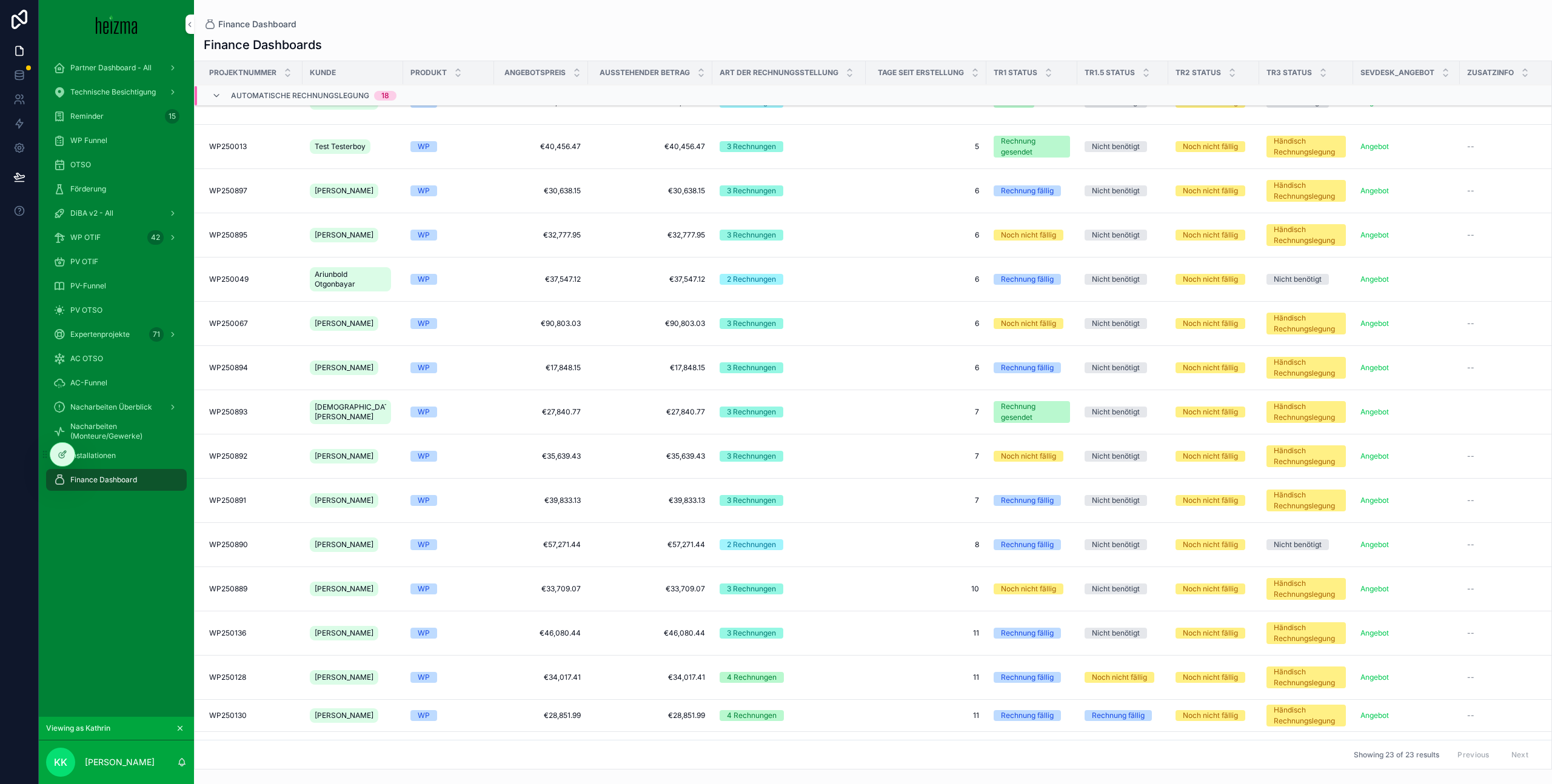
scroll to position [0, 0]
